Goal: Task Accomplishment & Management: Use online tool/utility

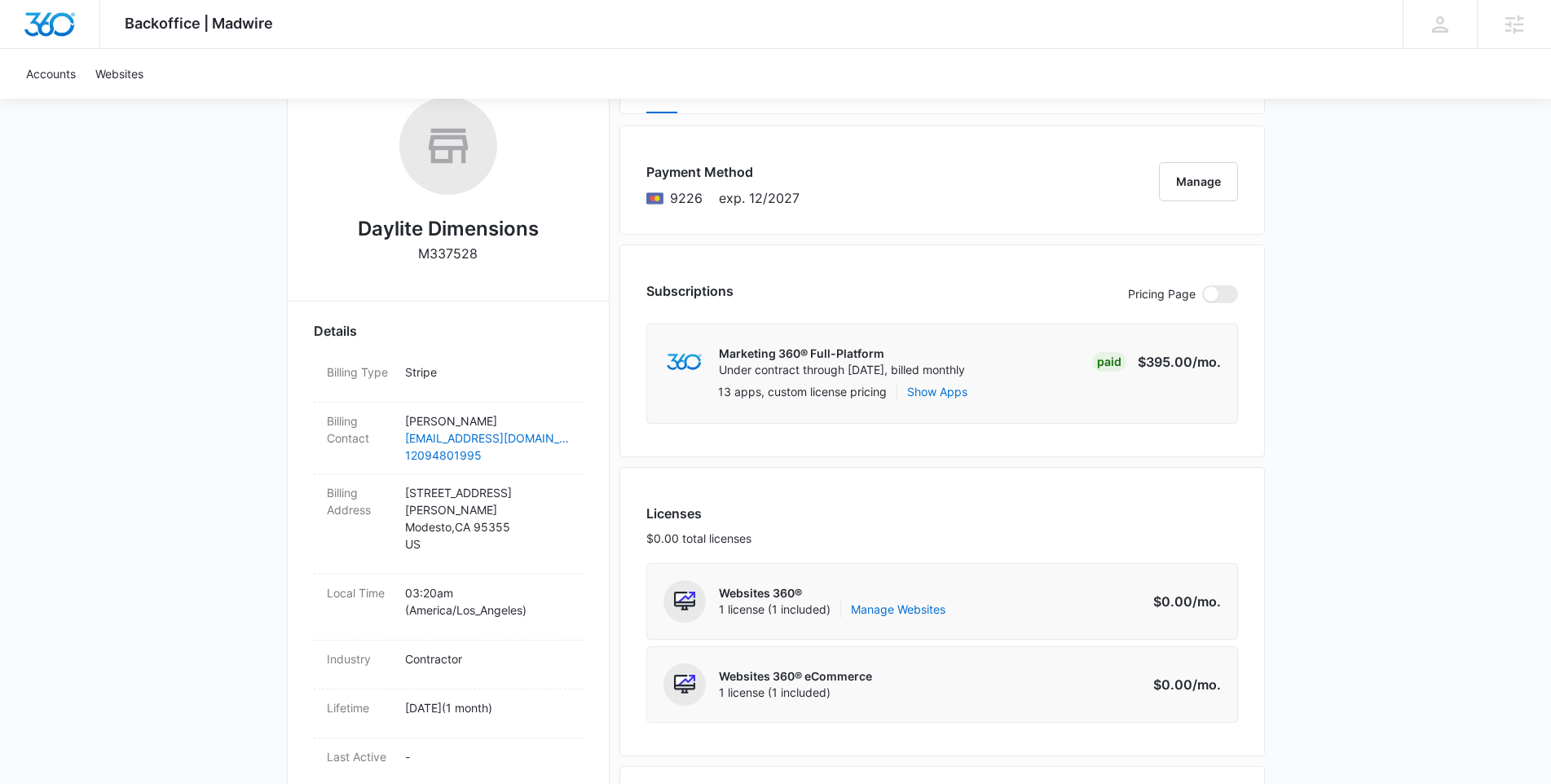
scroll to position [427, 0]
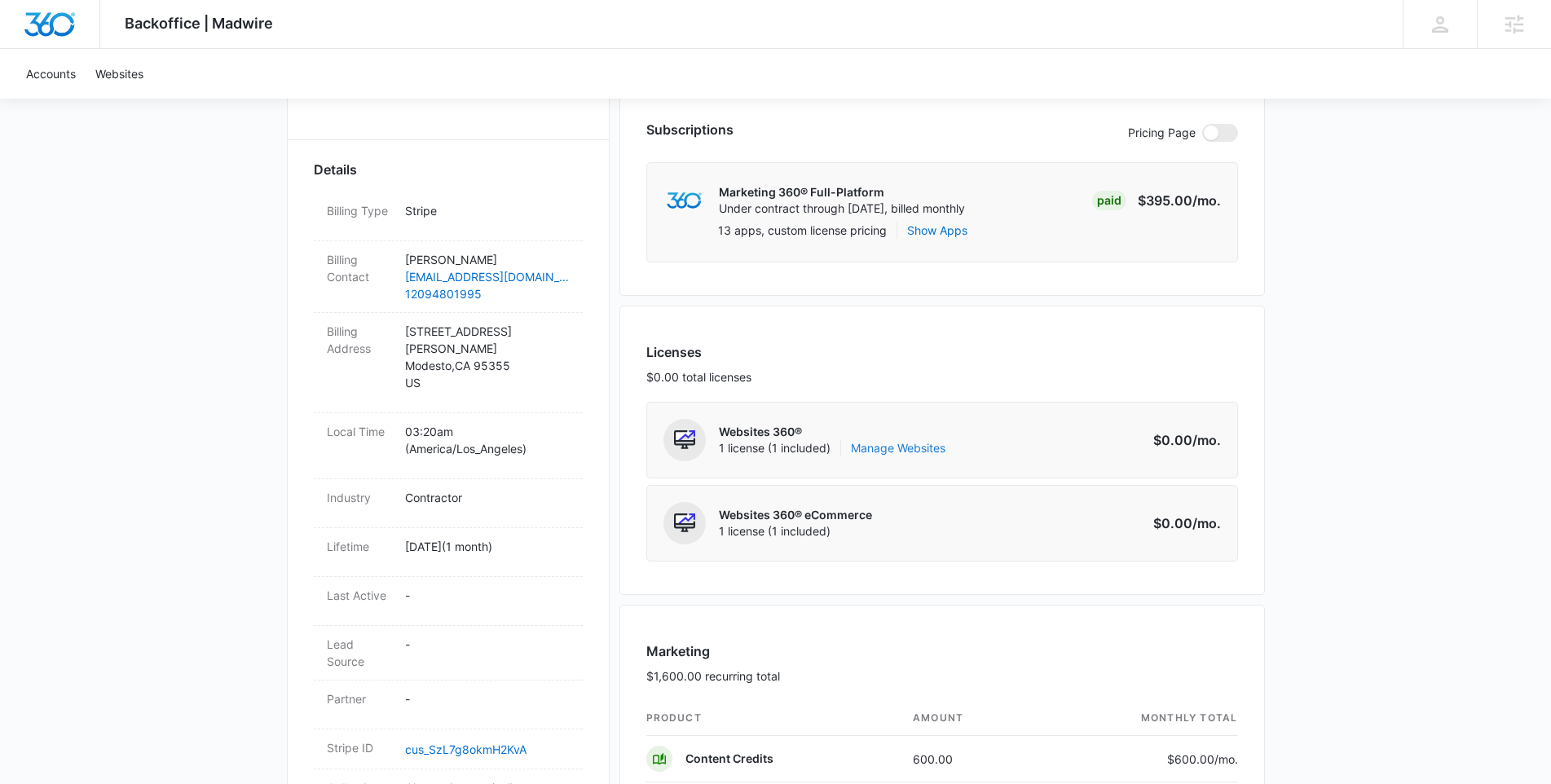
click at [893, 445] on link "Manage Websites" at bounding box center [898, 448] width 95 height 17
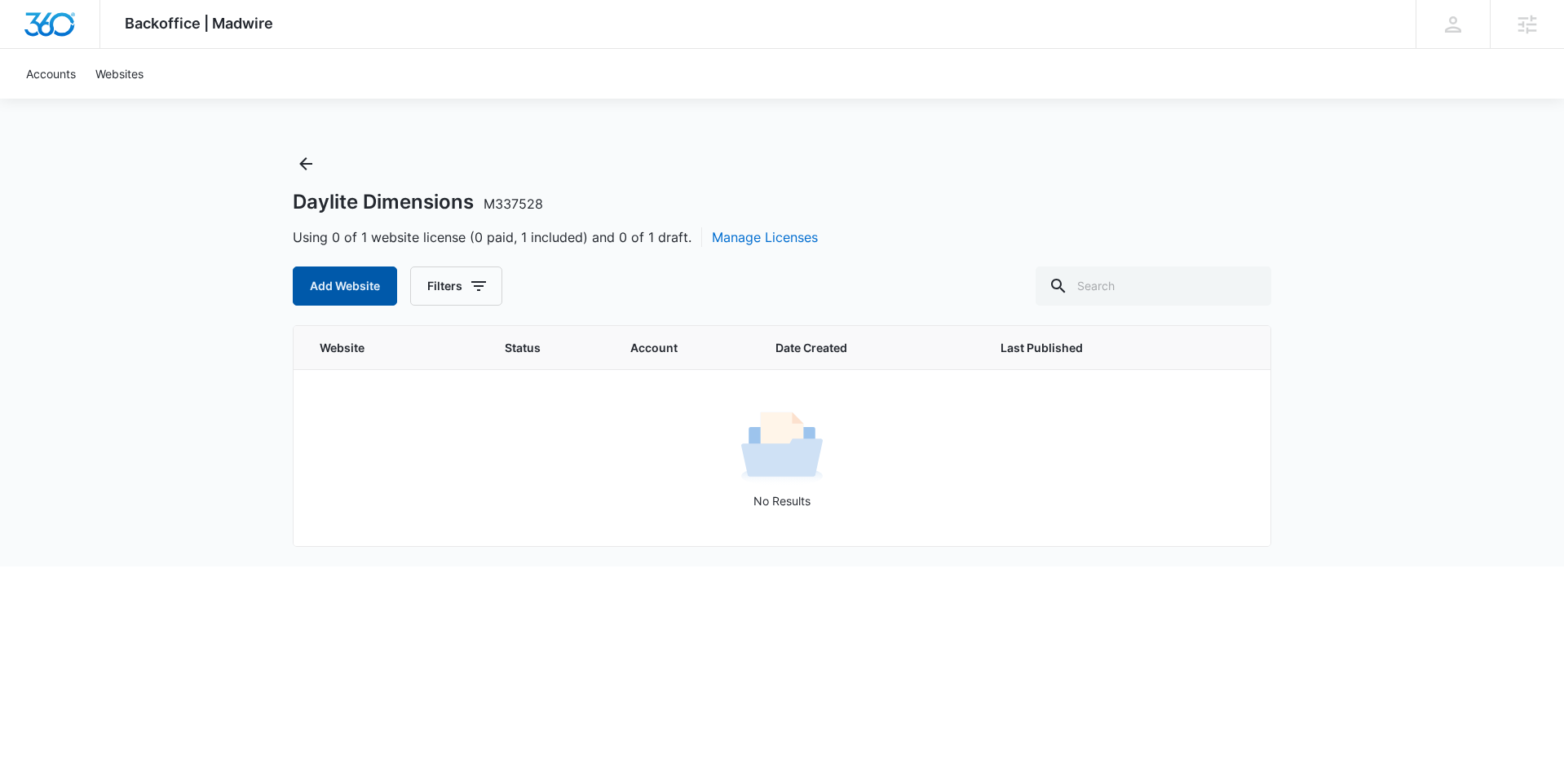
click at [351, 292] on button "Add Website" at bounding box center [344, 286] width 104 height 39
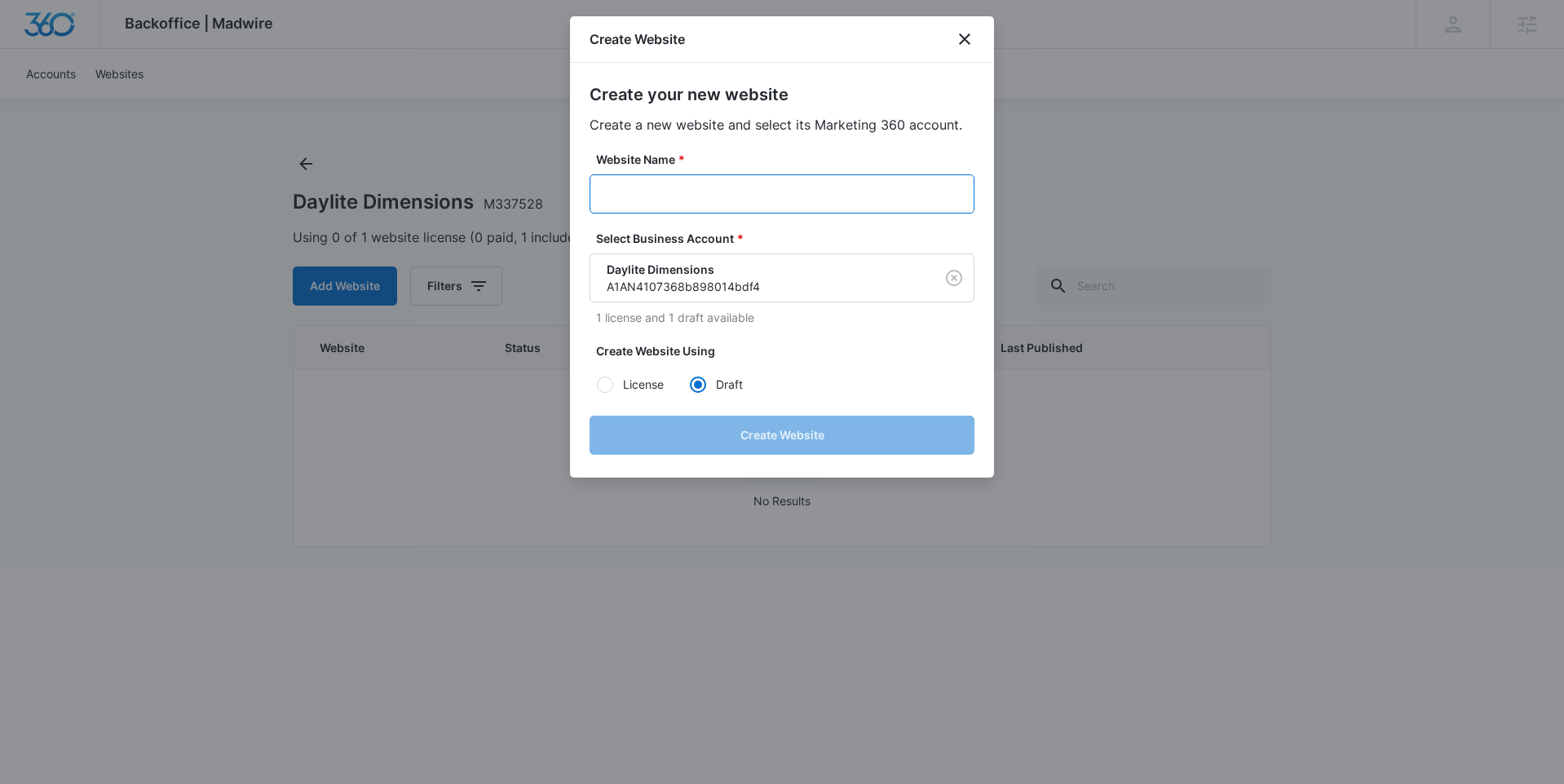
click at [749, 199] on input "Website Name *" at bounding box center [782, 194] width 385 height 39
paste input "M337528 - Daylite Dimensions"
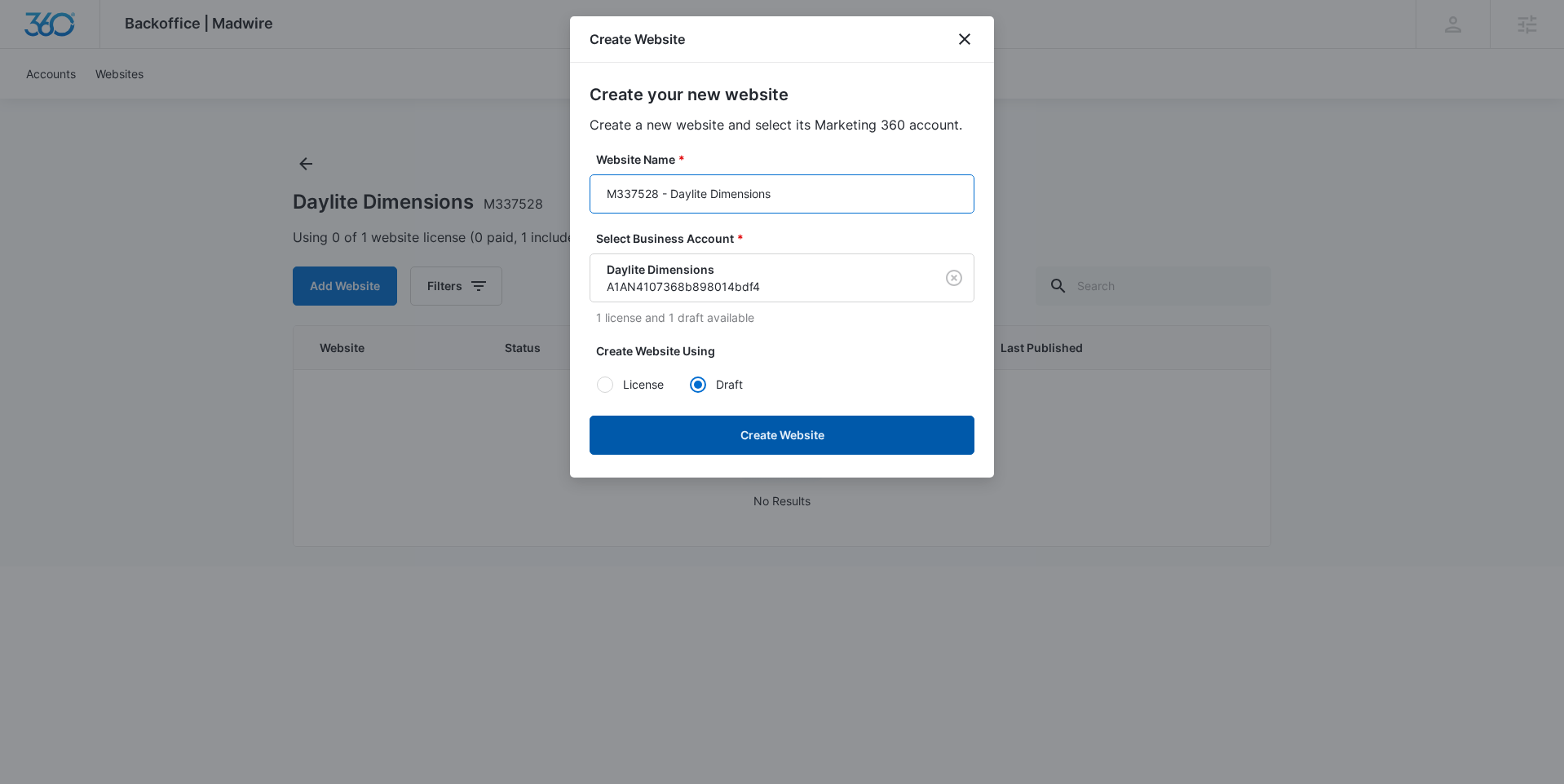
type input "M337528 - Daylite Dimensions"
click at [849, 434] on button "Create Website" at bounding box center [782, 435] width 385 height 39
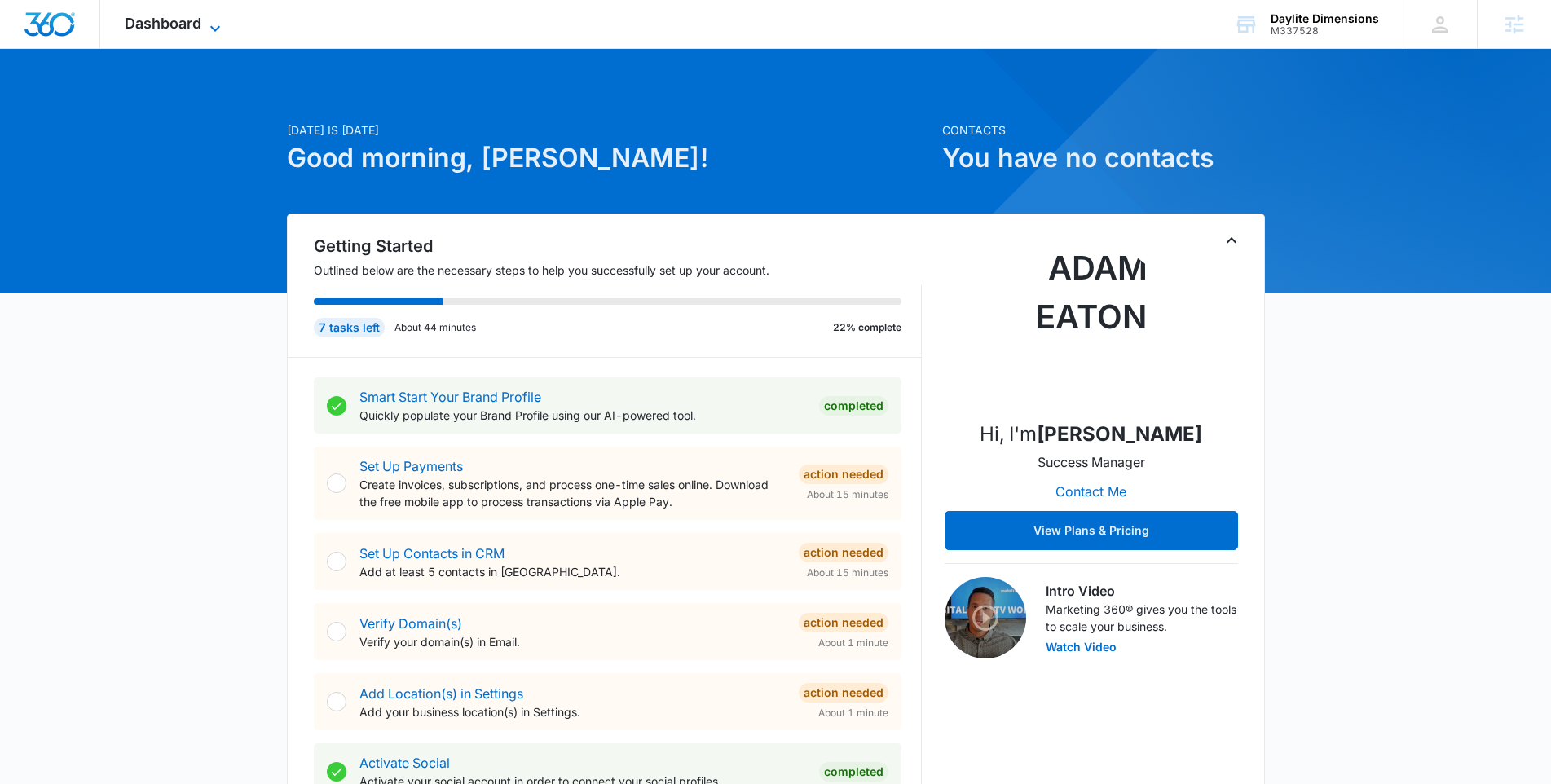
click at [136, 23] on span "Dashboard" at bounding box center [163, 23] width 77 height 18
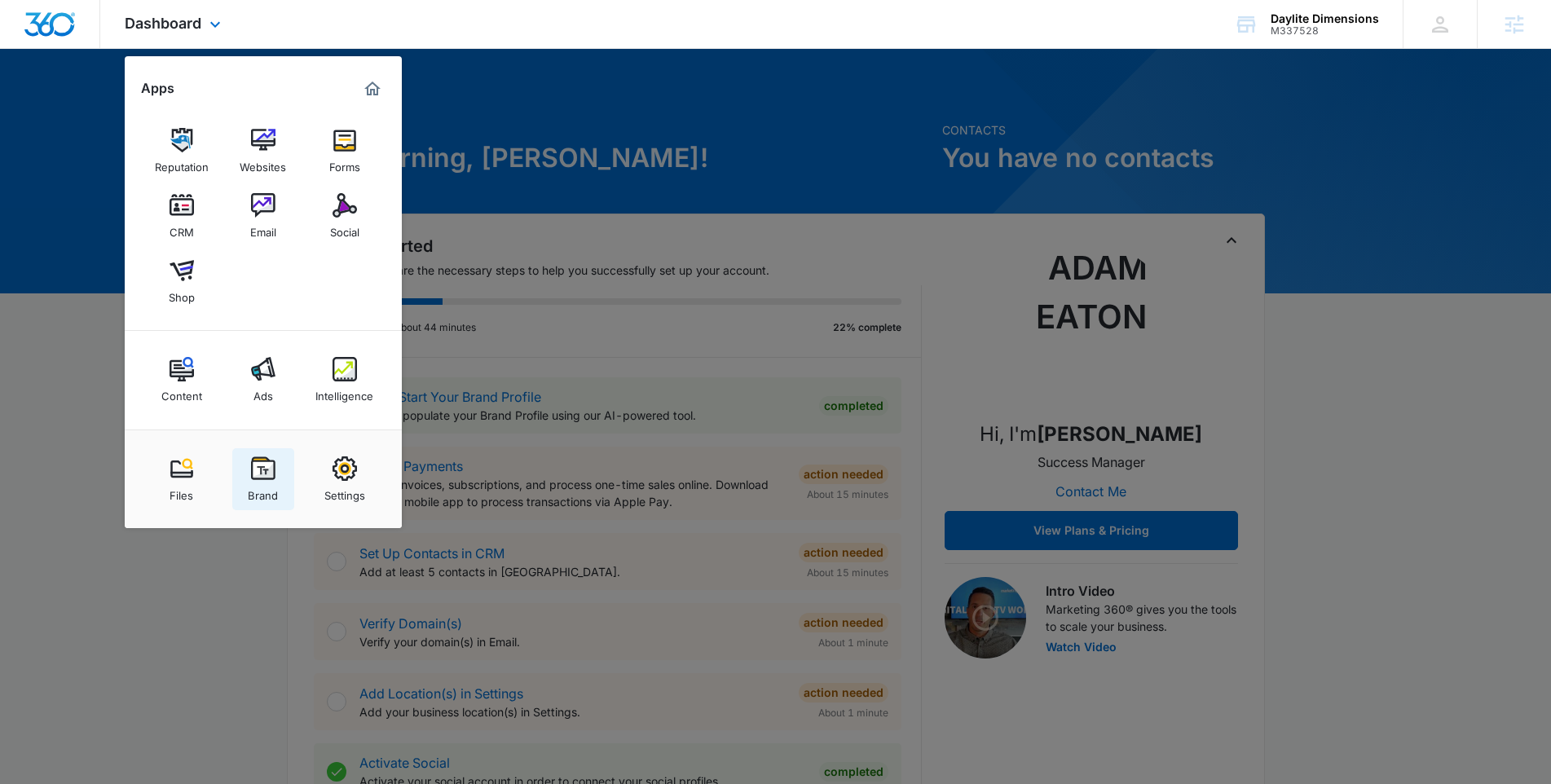
click at [284, 465] on link "Brand" at bounding box center [263, 479] width 62 height 62
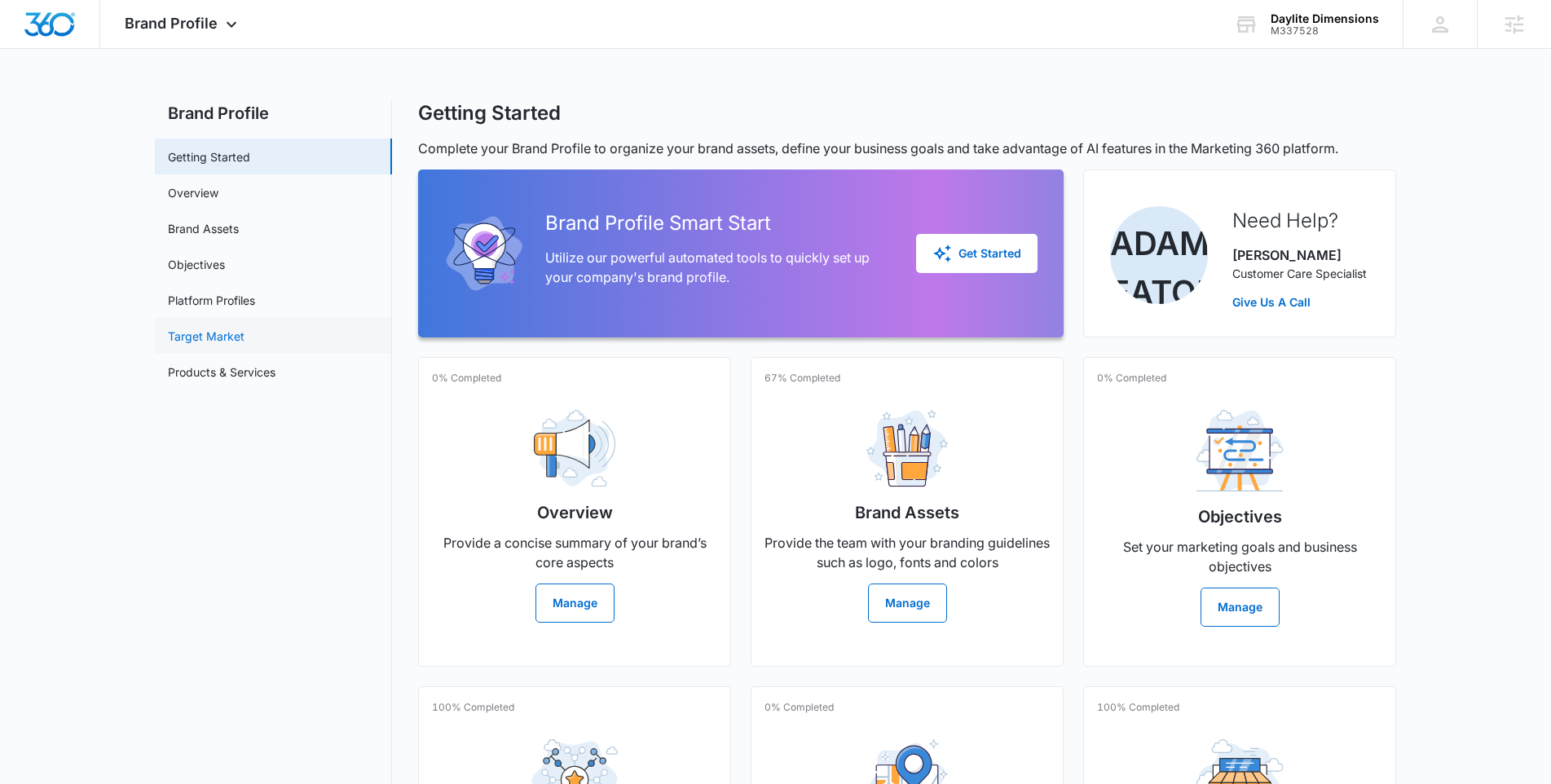
click at [245, 333] on link "Target Market" at bounding box center [206, 336] width 77 height 18
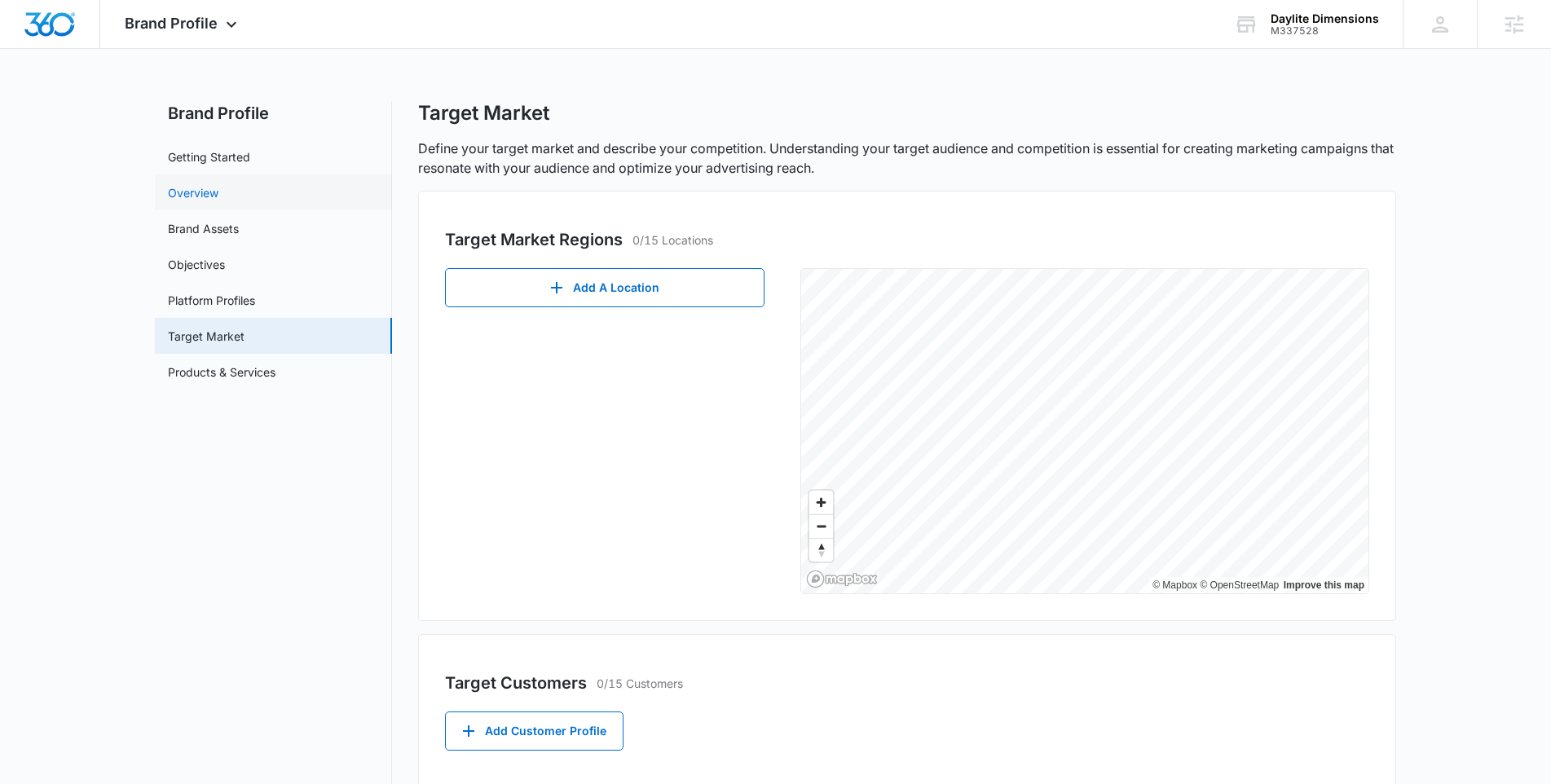
click at [218, 202] on link "Overview" at bounding box center [193, 193] width 51 height 18
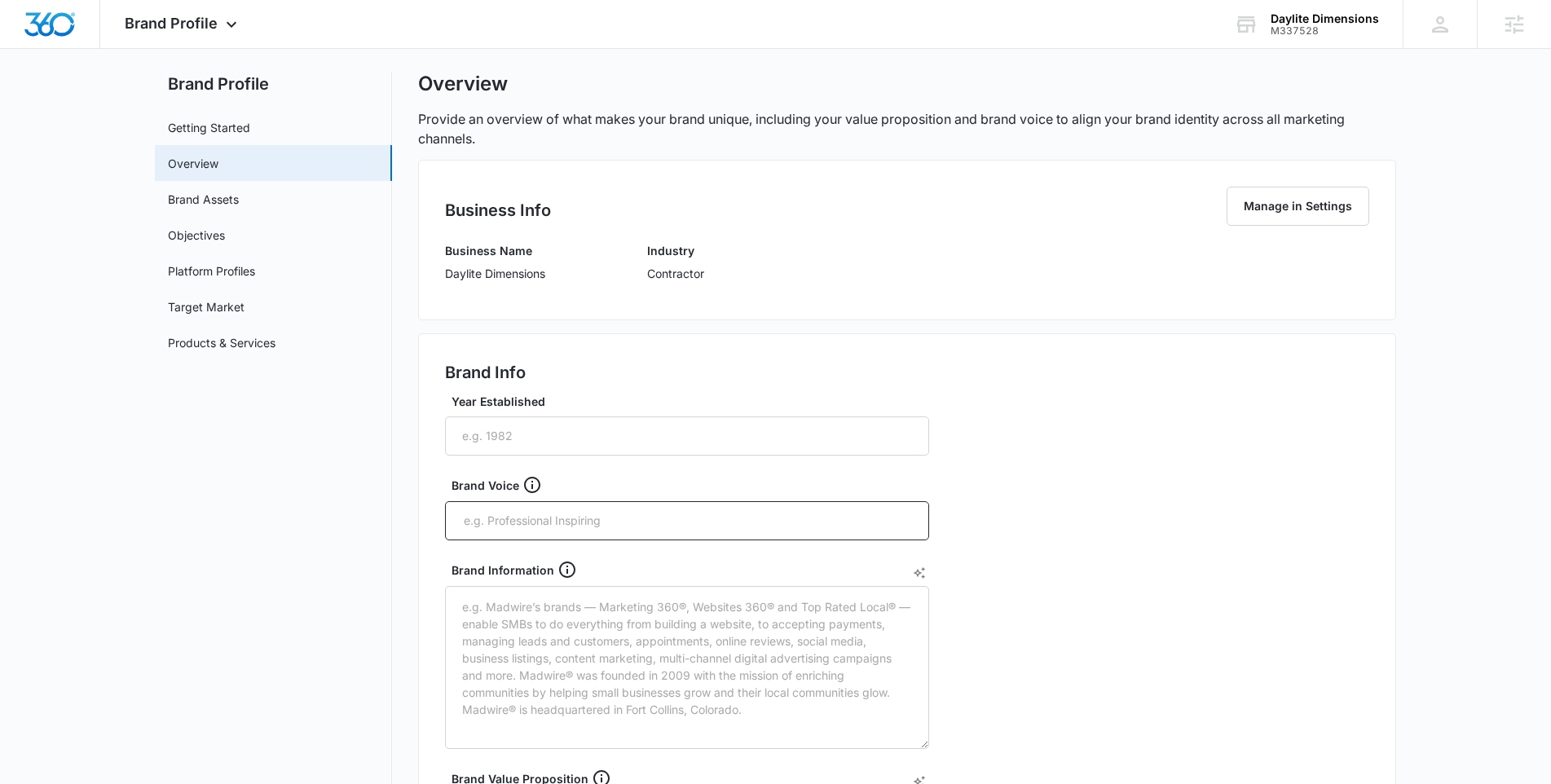
scroll to position [50, 0]
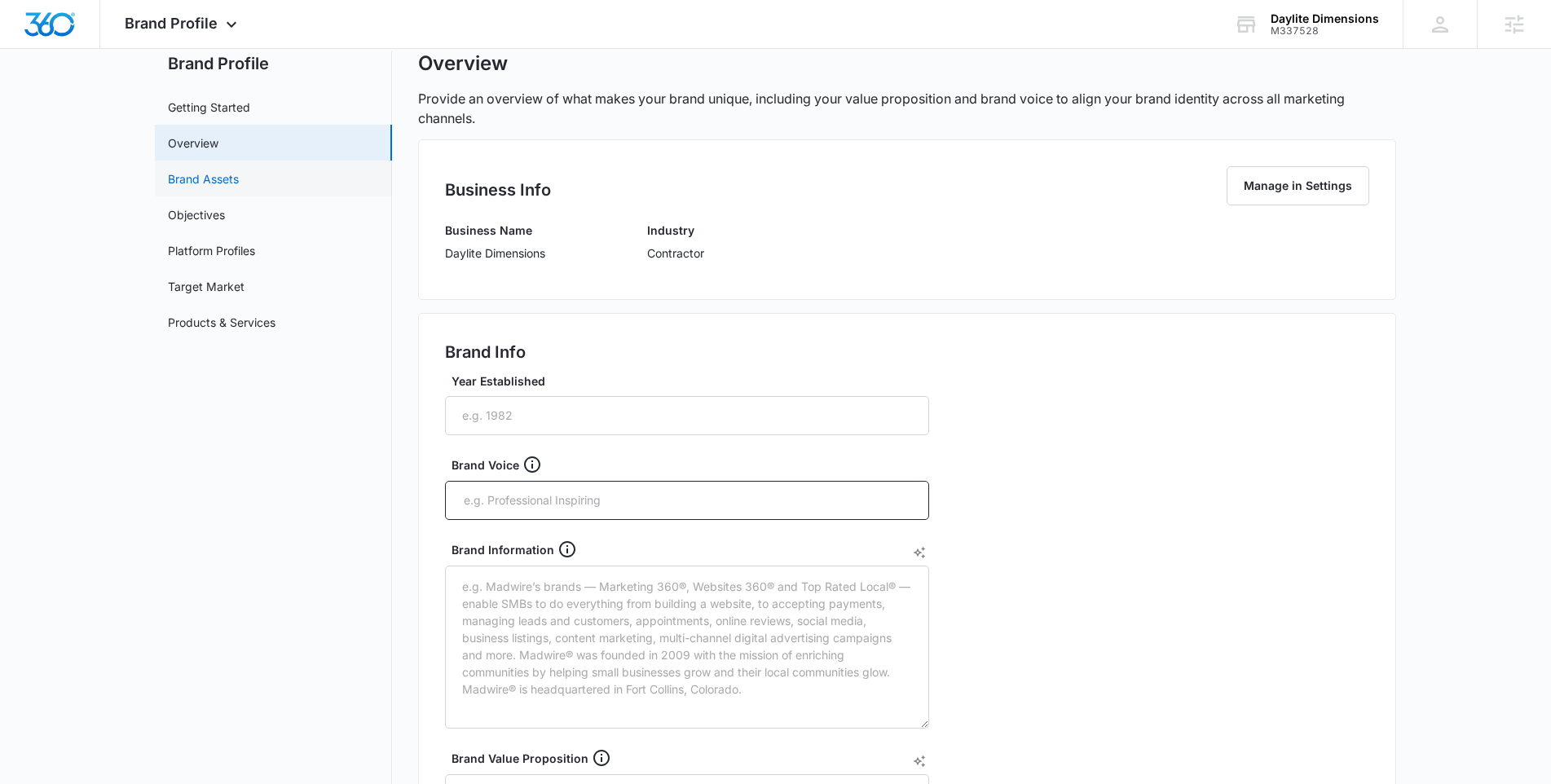
click at [194, 187] on link "Brand Assets" at bounding box center [203, 179] width 71 height 18
